Goal: Check status: Check status

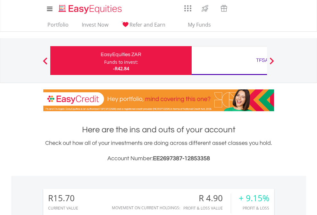
click at [104, 61] on div "Funds to invest:" at bounding box center [121, 62] width 34 height 6
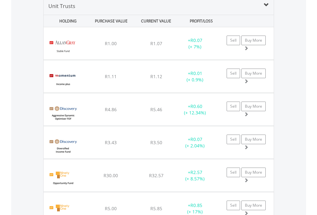
scroll to position [620, 0]
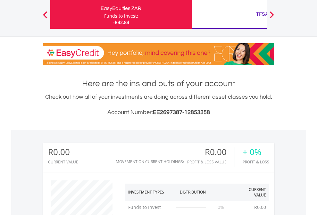
scroll to position [62, 101]
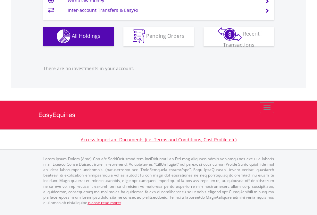
scroll to position [62, 101]
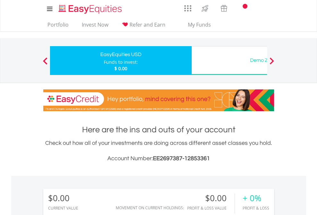
scroll to position [62, 101]
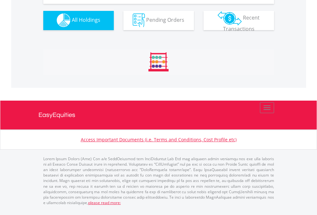
scroll to position [635, 0]
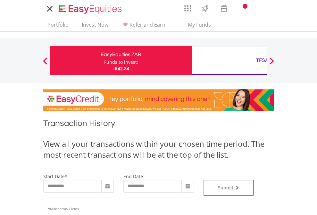
type input "**********"
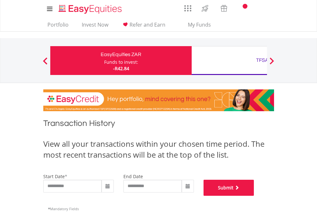
click at [254, 196] on button "Submit" at bounding box center [229, 188] width 51 height 16
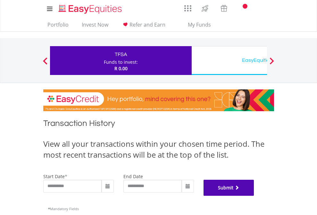
click at [254, 196] on button "Submit" at bounding box center [229, 188] width 51 height 16
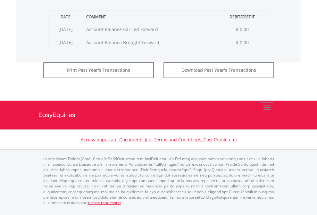
scroll to position [260, 0]
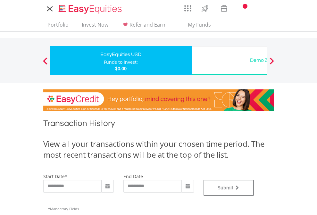
type input "**********"
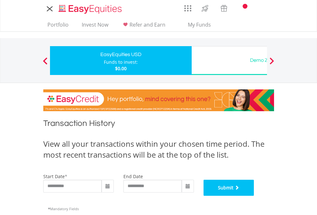
click at [254, 196] on button "Submit" at bounding box center [229, 188] width 51 height 16
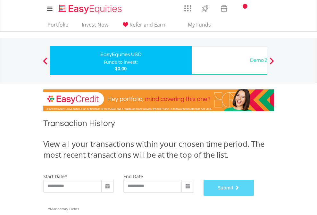
scroll to position [260, 0]
